Goal: Information Seeking & Learning: Learn about a topic

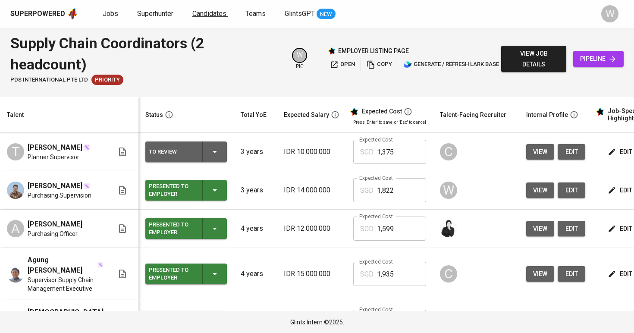
scroll to position [0, 0]
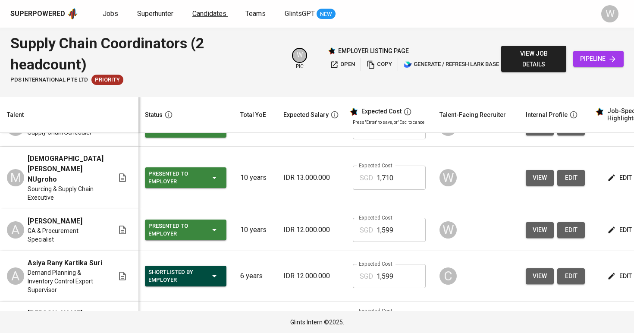
click at [217, 14] on span "Candidates" at bounding box center [209, 13] width 34 height 8
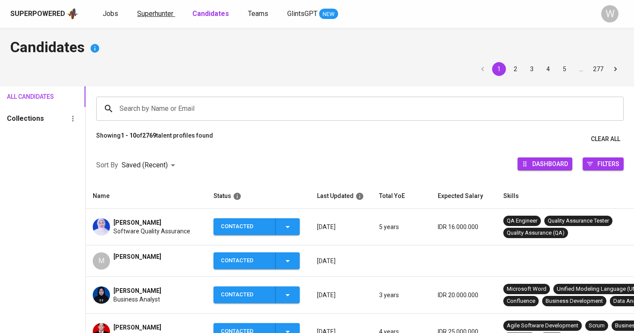
click at [164, 13] on span "Superhunter" at bounding box center [155, 13] width 36 height 8
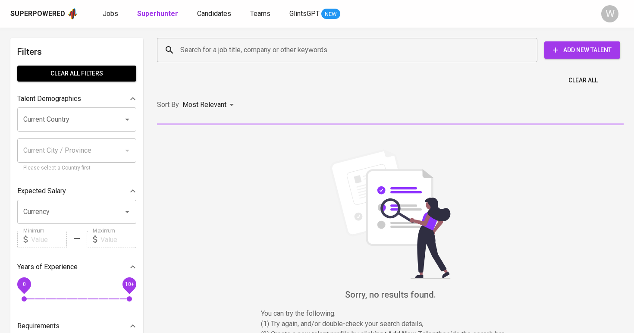
click at [222, 43] on input "Search for a job title, company or other keywords" at bounding box center [349, 50] width 342 height 16
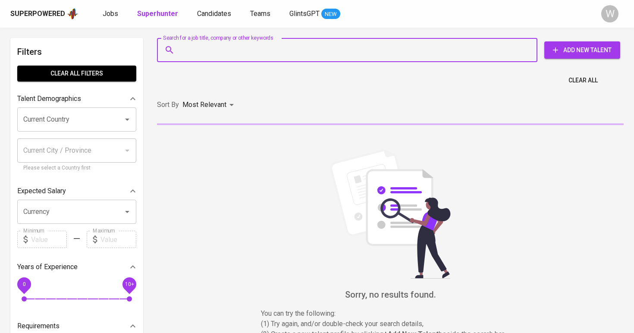
paste input "Thank you for the question. The deposit amount is the total of the monthly pack…"
type input "Thank you for the question. The deposit amount is the total of the monthly pack…"
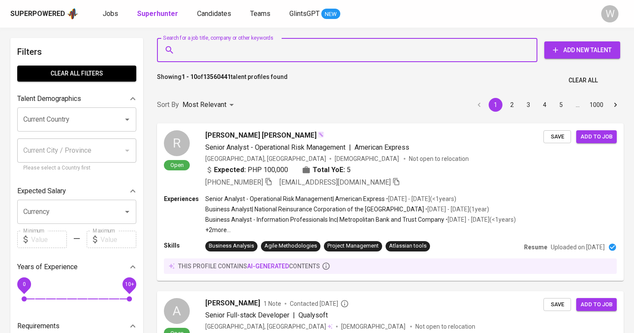
paste input "[EMAIL_ADDRESS][DOMAIN_NAME]"
type input "[EMAIL_ADDRESS][DOMAIN_NAME]"
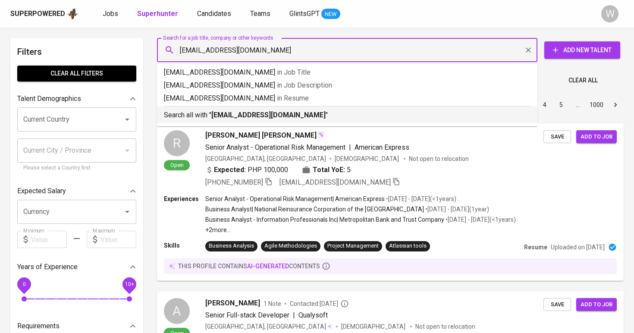
click at [288, 111] on p "Search all with " [EMAIL_ADDRESS][DOMAIN_NAME] "" at bounding box center [347, 115] width 366 height 10
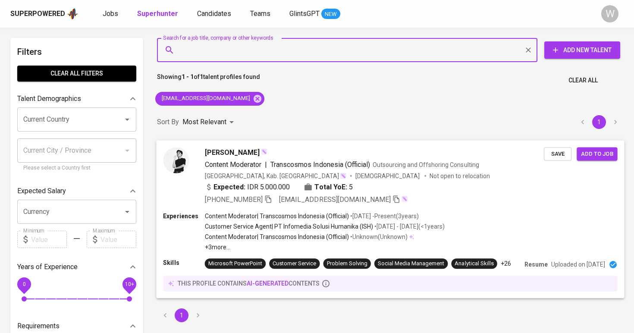
click at [274, 152] on div "[PERSON_NAME]" at bounding box center [374, 152] width 339 height 10
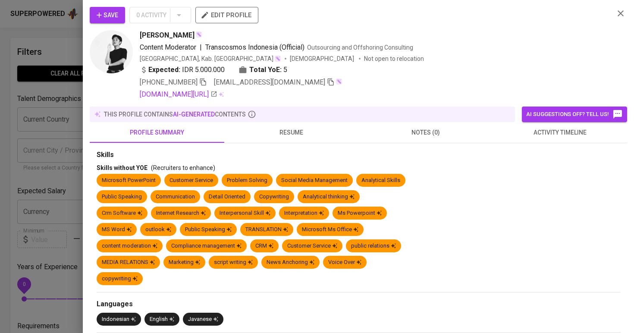
click at [117, 16] on span "Save" at bounding box center [108, 15] width 22 height 11
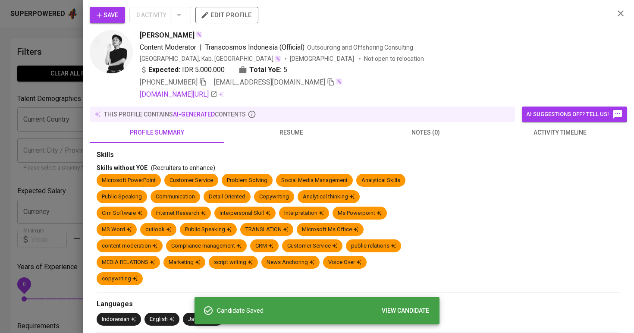
click at [3, 119] on div at bounding box center [317, 166] width 634 height 333
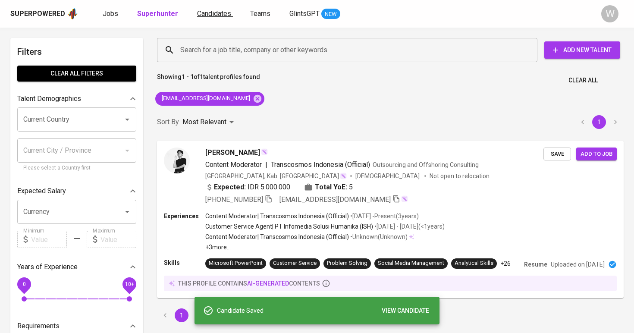
click at [209, 13] on span "Candidates" at bounding box center [214, 13] width 34 height 8
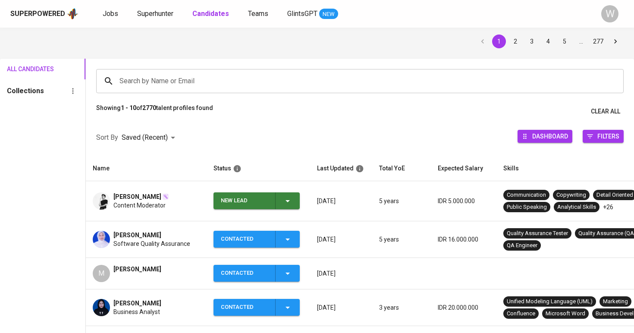
scroll to position [28, 0]
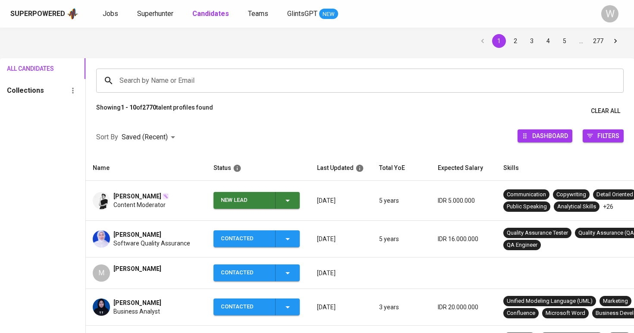
click at [271, 199] on div "New Lead" at bounding box center [257, 200] width 72 height 17
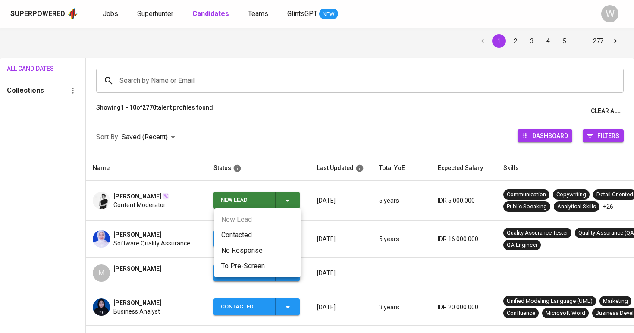
click at [263, 229] on li "Contacted" at bounding box center [257, 235] width 86 height 16
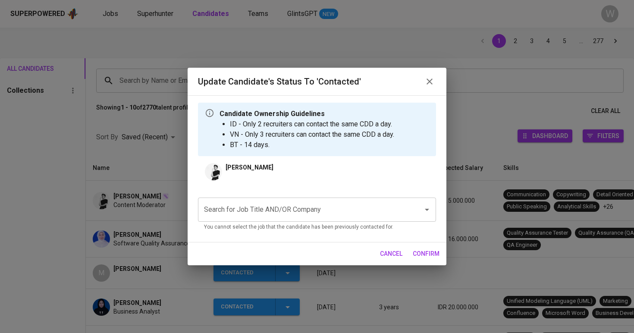
click at [247, 210] on input "Search for Job Title AND/OR Company" at bounding box center [305, 209] width 206 height 16
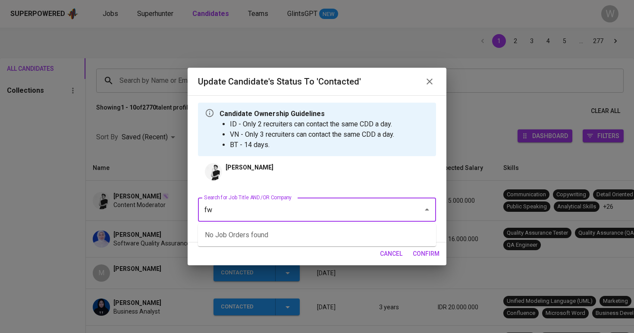
type input "f"
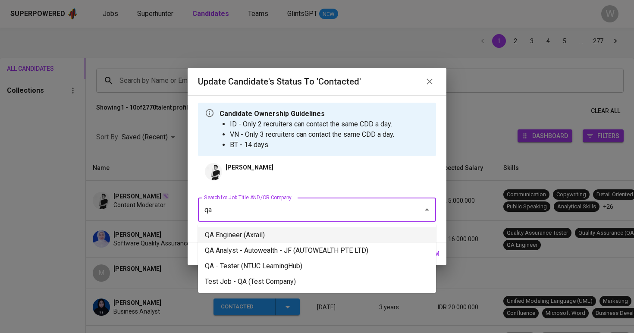
click at [321, 230] on li "QA Engineer (Axrail)" at bounding box center [317, 235] width 238 height 16
type input "qa"
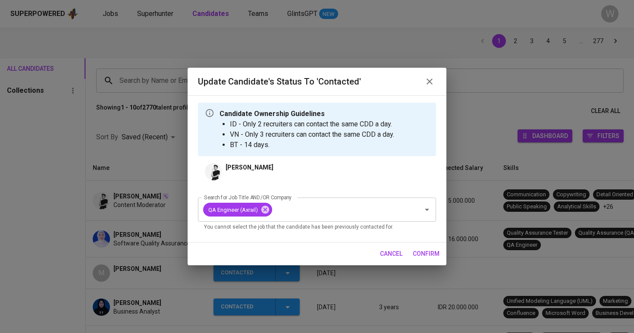
click at [428, 245] on div "cancel confirm" at bounding box center [317, 253] width 259 height 23
click at [431, 249] on span "confirm" at bounding box center [426, 253] width 27 height 11
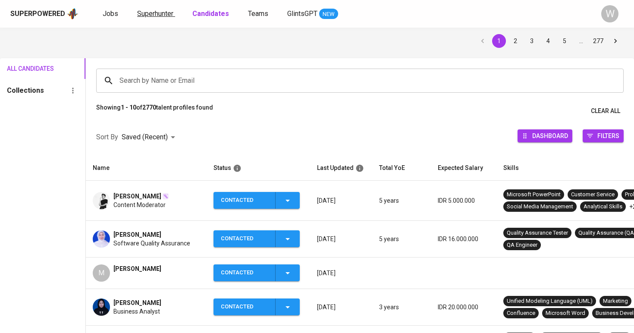
click at [168, 16] on span "Superhunter" at bounding box center [155, 13] width 36 height 8
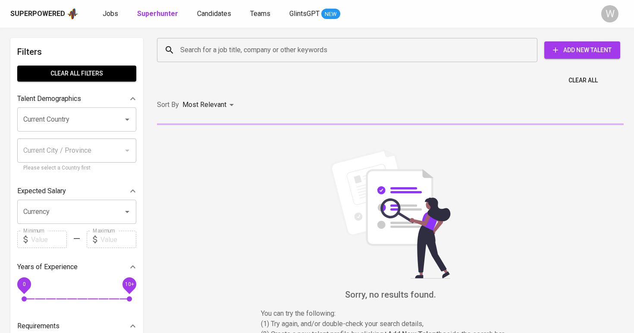
click at [201, 52] on input "Search for a job title, company or other keywords" at bounding box center [349, 50] width 342 height 16
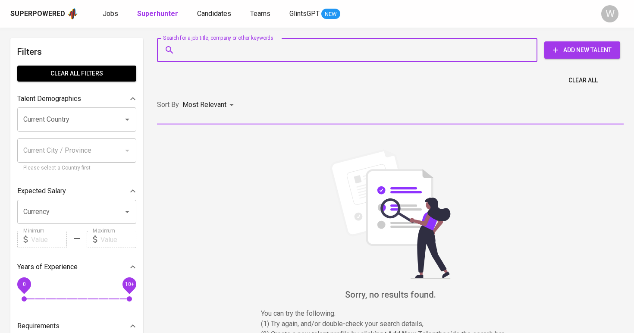
paste input "[EMAIL_ADDRESS][DOMAIN_NAME]"
type input "[EMAIL_ADDRESS][DOMAIN_NAME]"
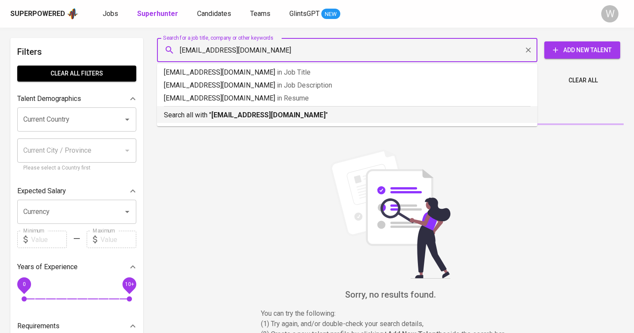
click at [228, 117] on b "[EMAIL_ADDRESS][DOMAIN_NAME]" at bounding box center [268, 115] width 114 height 8
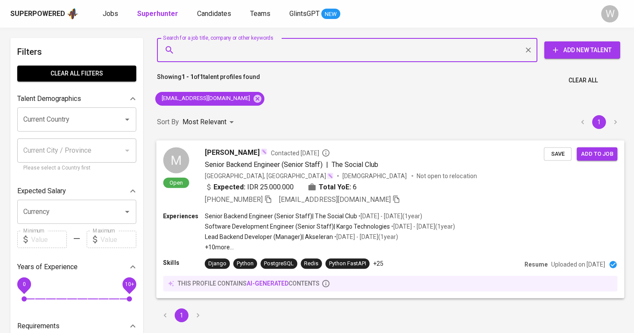
click at [247, 153] on span "[PERSON_NAME]" at bounding box center [232, 152] width 55 height 10
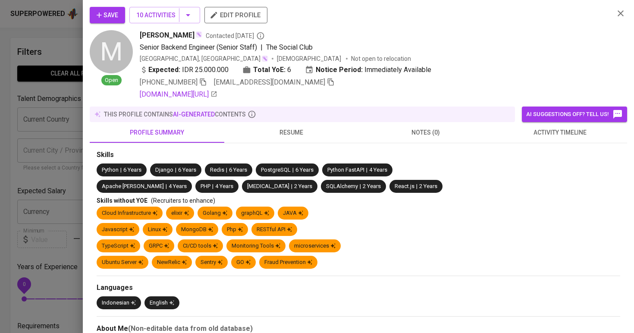
click at [160, 27] on div "Save 10 Activities edit profile" at bounding box center [348, 18] width 517 height 23
click at [160, 20] on button "10 Activities" at bounding box center [164, 15] width 71 height 16
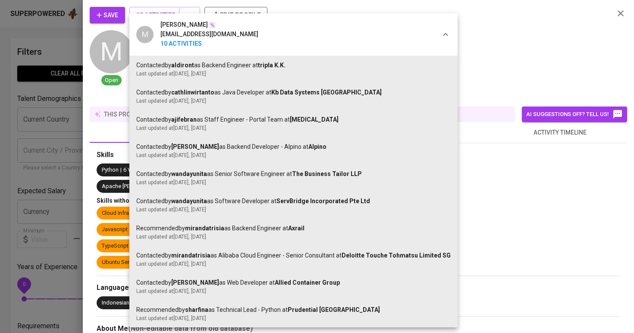
click at [492, 157] on div at bounding box center [317, 166] width 634 height 333
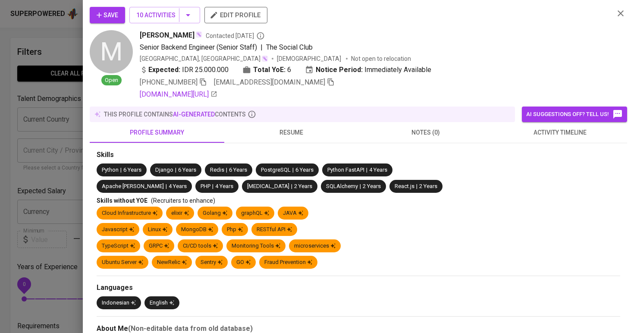
click at [529, 134] on span "activity timeline" at bounding box center [560, 132] width 124 height 11
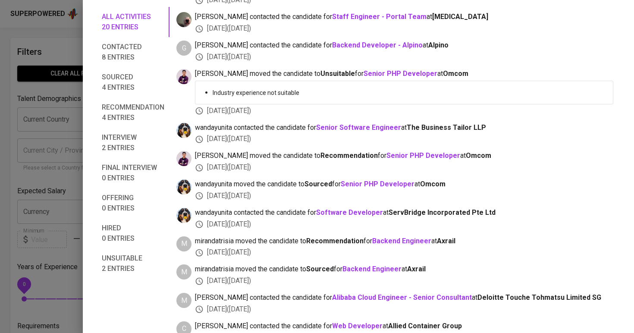
scroll to position [395, 0]
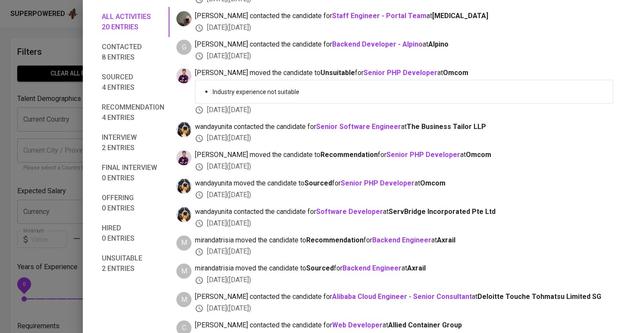
click at [11, 80] on div at bounding box center [317, 166] width 634 height 333
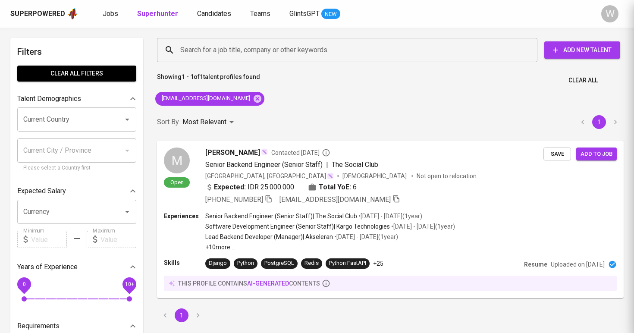
scroll to position [46, 0]
click at [210, 16] on span "Candidates" at bounding box center [214, 13] width 34 height 8
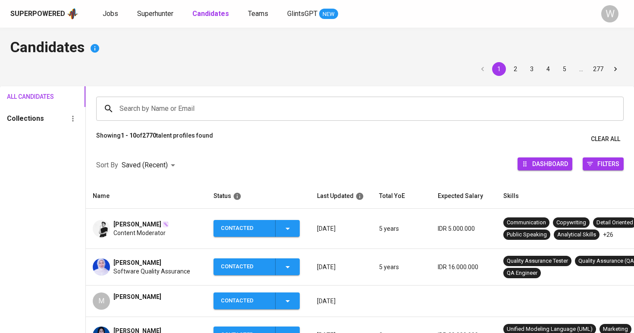
click at [570, 3] on div "Superpowered Jobs Superhunter Candidates Teams GlintsGPT NEW W" at bounding box center [317, 14] width 634 height 28
